Goal: Information Seeking & Learning: Find specific page/section

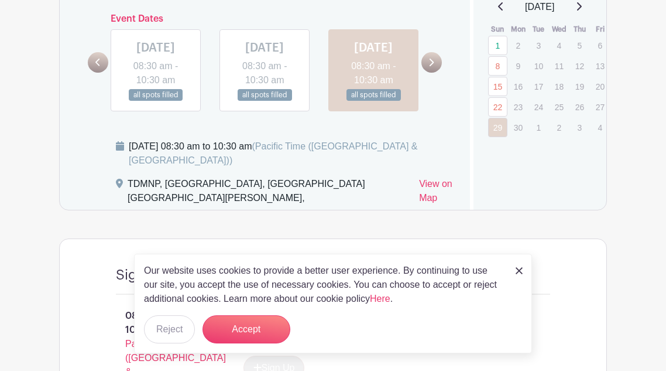
scroll to position [640, 0]
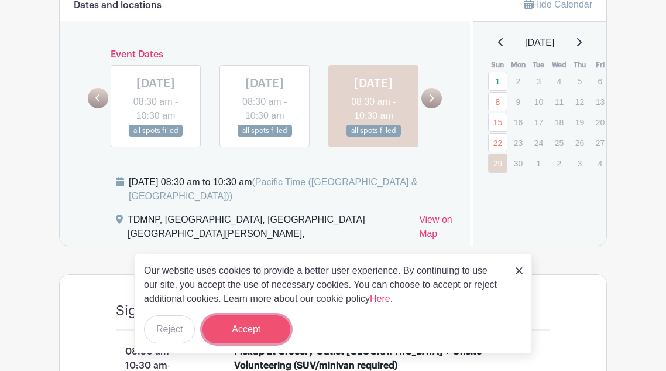
click at [248, 322] on button "Accept" at bounding box center [247, 329] width 88 height 28
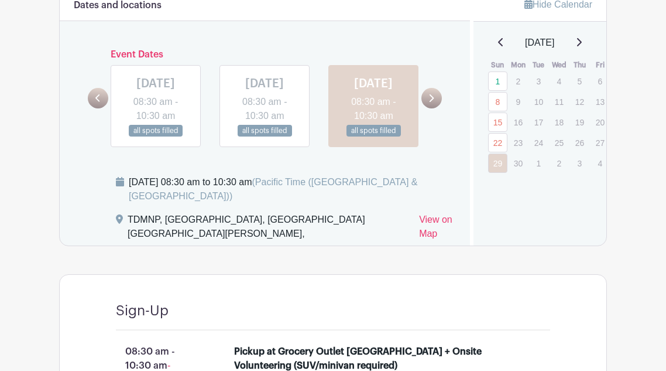
scroll to position [607, 0]
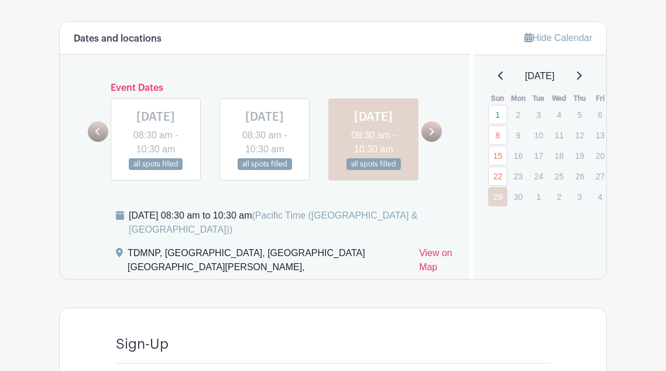
click at [582, 74] on icon at bounding box center [579, 75] width 5 height 8
click at [582, 74] on icon at bounding box center [579, 75] width 6 height 9
click at [582, 74] on icon at bounding box center [579, 75] width 5 height 8
click at [582, 74] on icon at bounding box center [579, 75] width 6 height 9
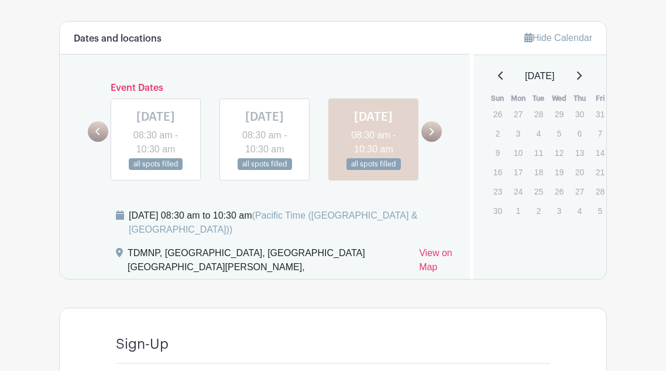
click at [501, 153] on p "9" at bounding box center [497, 152] width 19 height 18
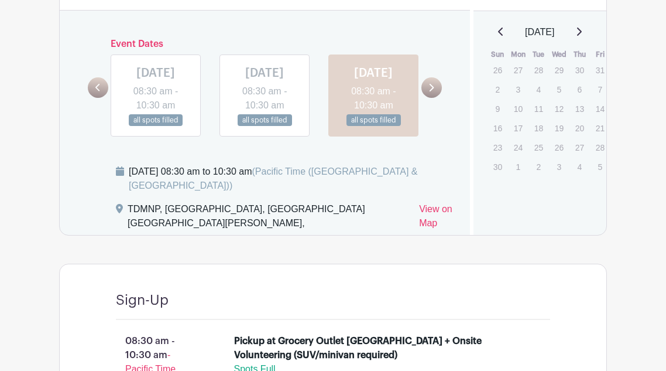
scroll to position [650, 0]
click at [430, 93] on icon at bounding box center [431, 88] width 5 height 9
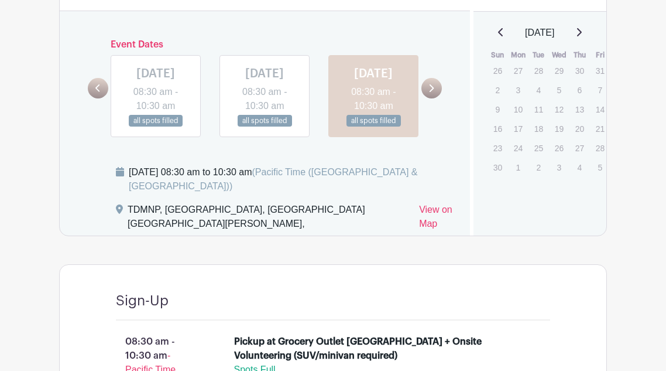
click at [430, 93] on icon at bounding box center [431, 88] width 5 height 9
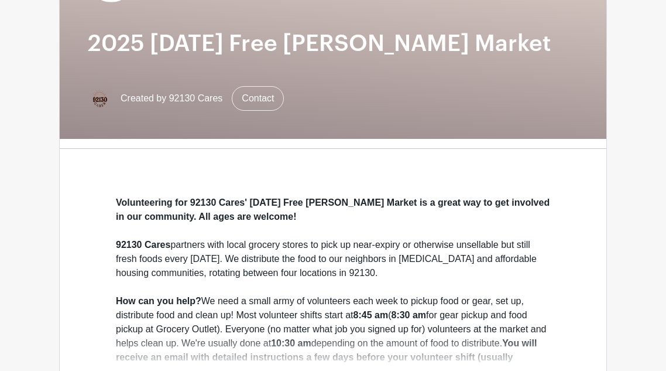
scroll to position [0, 0]
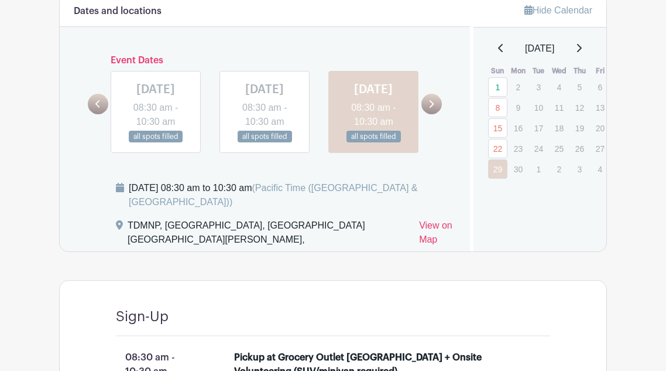
scroll to position [630, 0]
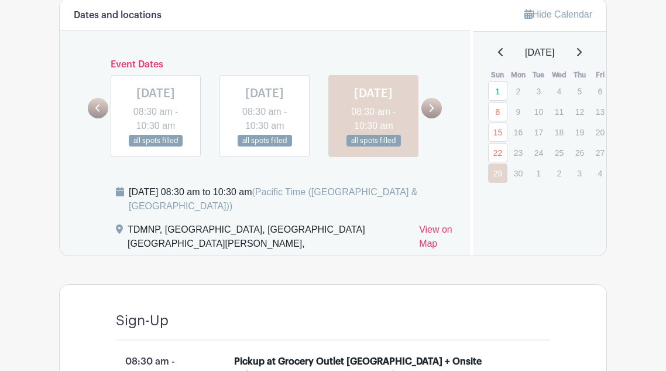
click at [265, 147] on link at bounding box center [265, 147] width 0 height 0
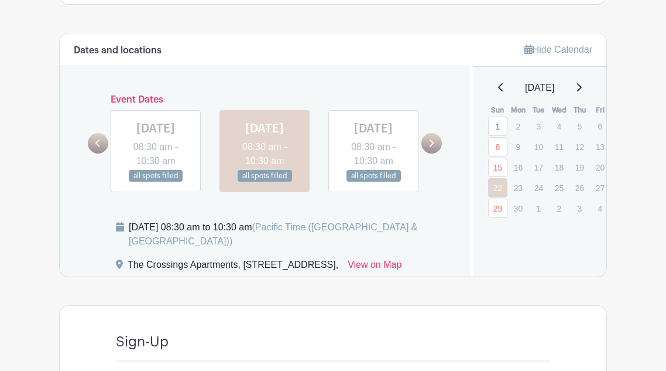
scroll to position [597, 0]
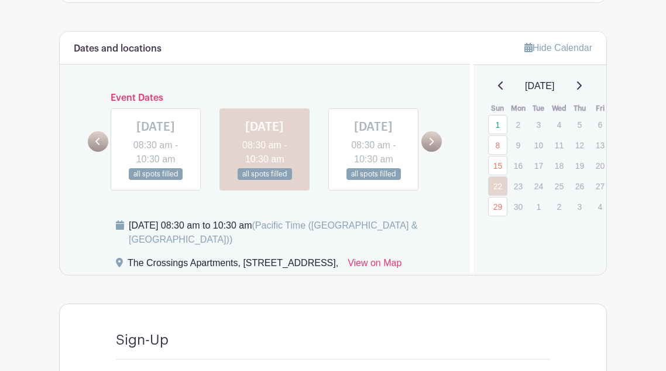
click at [429, 146] on icon at bounding box center [431, 141] width 5 height 9
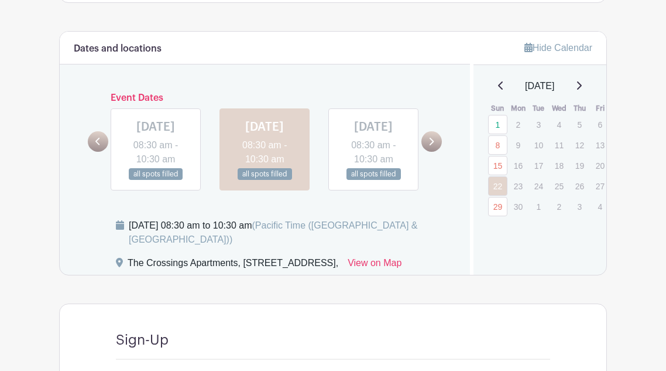
click at [579, 87] on icon at bounding box center [579, 85] width 6 height 9
click at [581, 87] on icon at bounding box center [579, 85] width 6 height 9
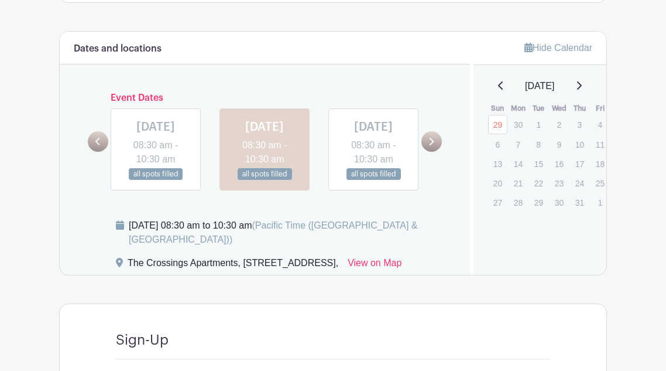
click at [581, 87] on icon at bounding box center [579, 85] width 6 height 9
click at [582, 83] on icon at bounding box center [579, 85] width 6 height 9
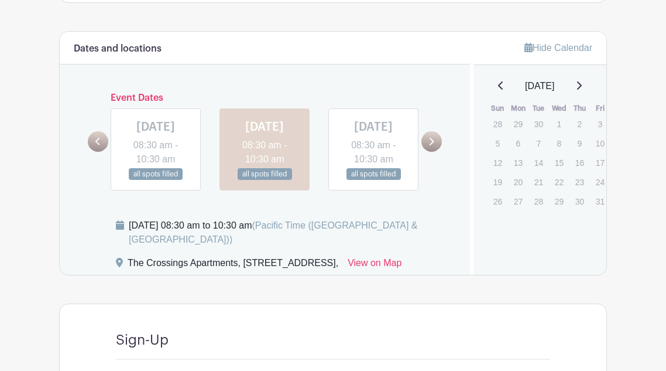
click at [582, 86] on icon at bounding box center [579, 85] width 6 height 9
click at [498, 163] on p "9" at bounding box center [497, 162] width 19 height 18
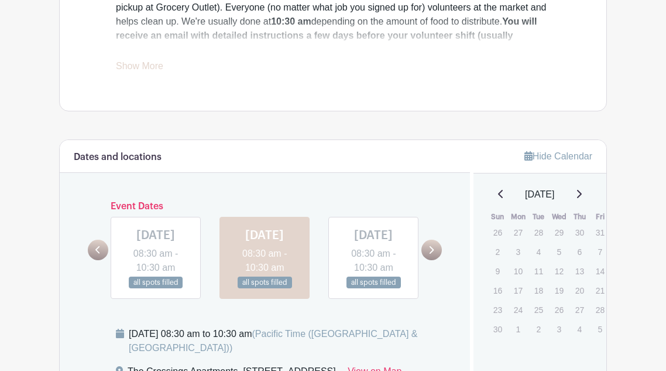
scroll to position [490, 0]
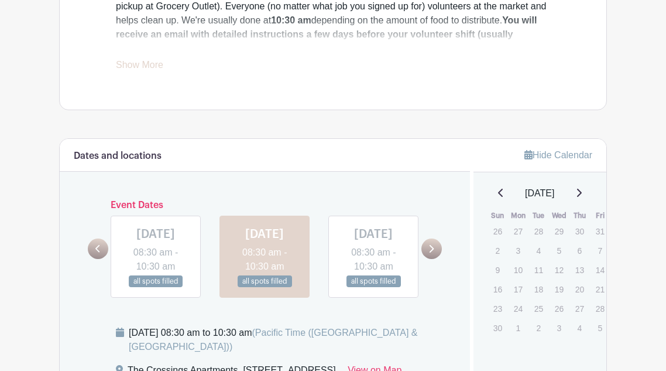
click at [497, 272] on p "9" at bounding box center [497, 270] width 19 height 18
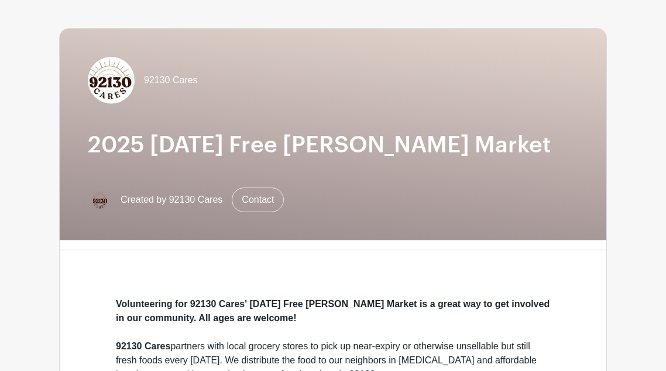
scroll to position [0, 0]
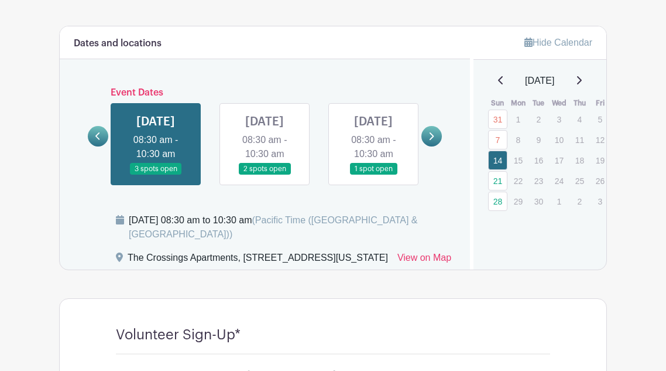
scroll to position [621, 0]
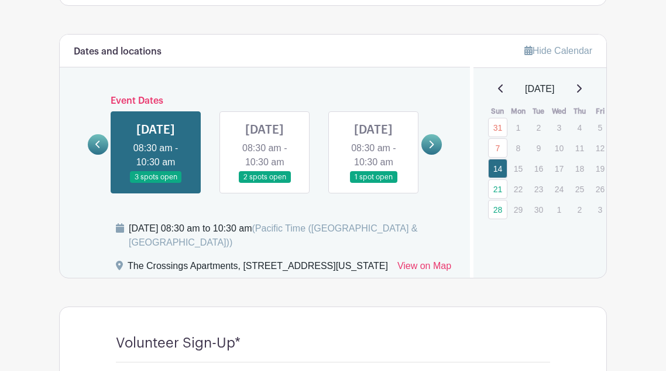
click at [582, 90] on icon at bounding box center [579, 88] width 5 height 8
click at [582, 90] on icon at bounding box center [579, 88] width 6 height 9
click at [495, 171] on link "9" at bounding box center [497, 168] width 19 height 19
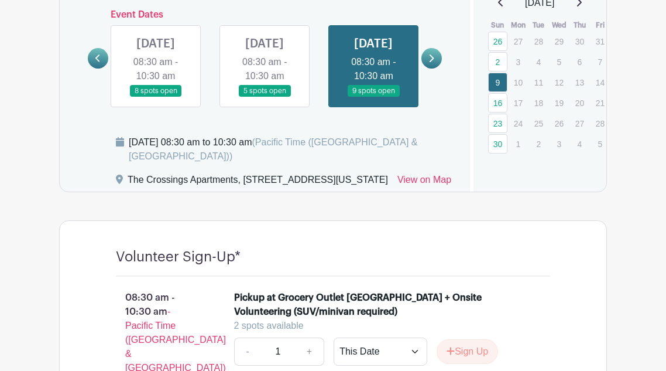
scroll to position [716, 0]
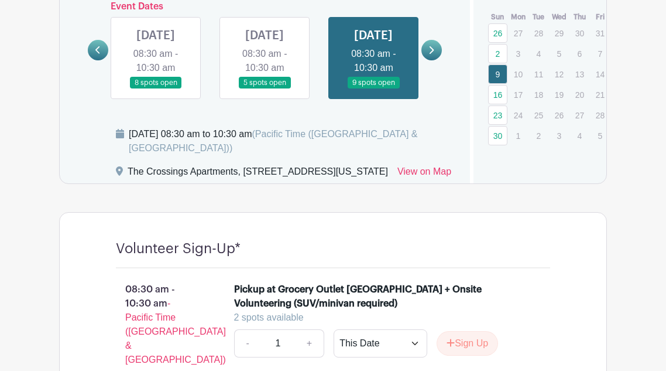
drag, startPoint x: 344, startPoint y: 191, endPoint x: 244, endPoint y: 187, distance: 100.8
click at [244, 183] on div "The Crossings Apartments, 13533 Zinnia Hills Place, San Diego, California, USA" at bounding box center [258, 174] width 261 height 19
copy div "13533 Zinnia Hills Place"
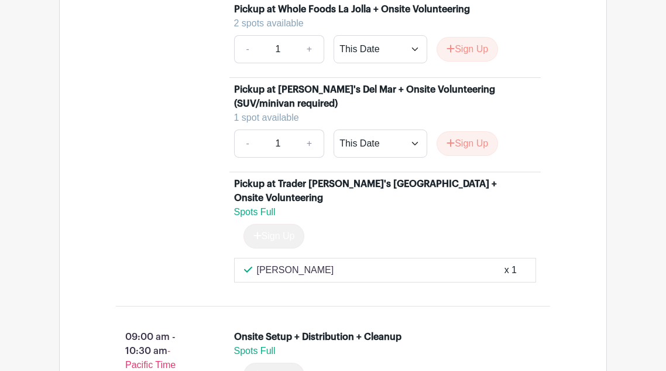
scroll to position [1498, 0]
click at [410, 157] on select "This Date Select Dates" at bounding box center [381, 143] width 94 height 28
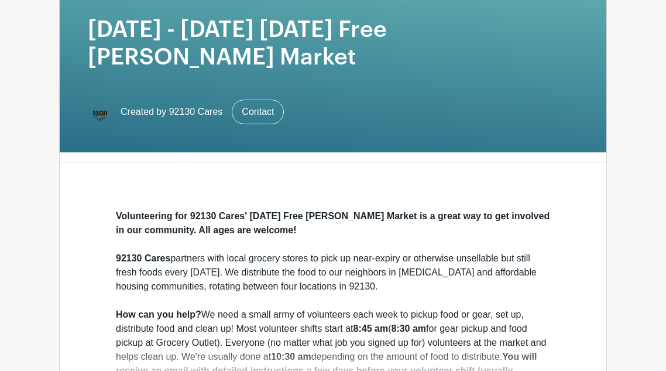
scroll to position [0, 0]
